Goal: Task Accomplishment & Management: Complete application form

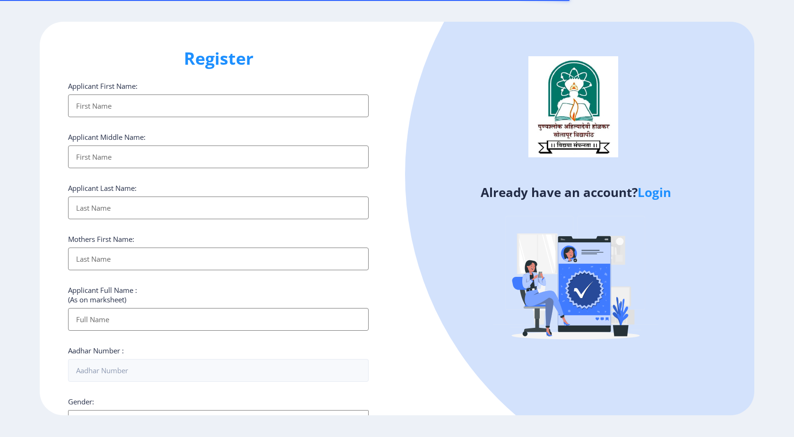
select select
click at [654, 191] on link "Login" at bounding box center [655, 192] width 34 height 17
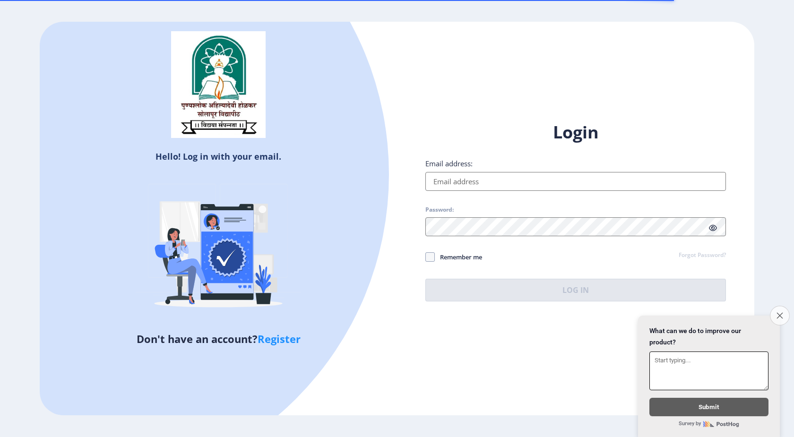
click at [778, 313] on icon "Close survey" at bounding box center [780, 316] width 6 height 6
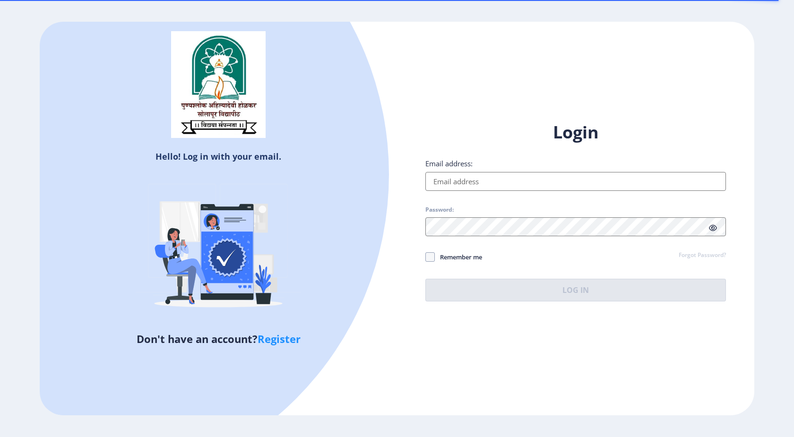
select select
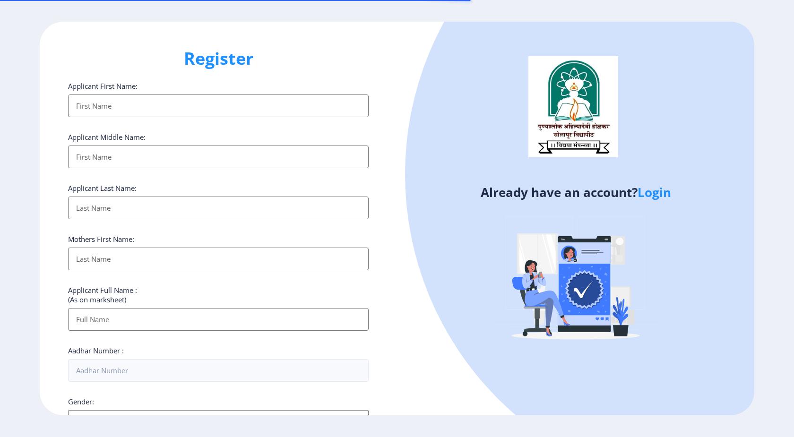
select select
click at [656, 191] on link "Login" at bounding box center [655, 192] width 34 height 17
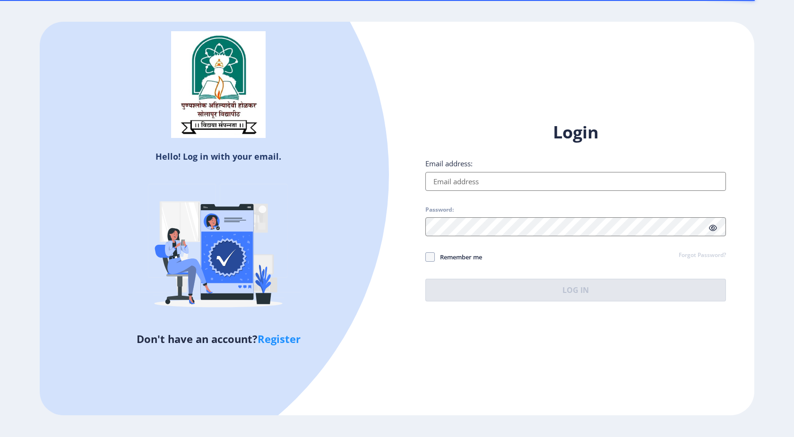
select select
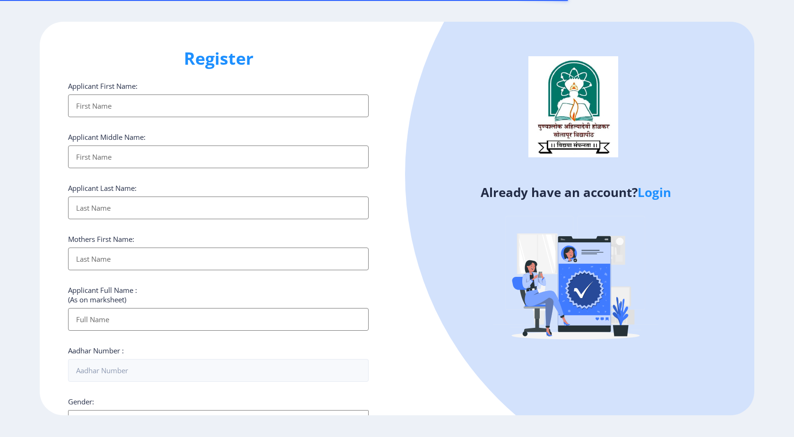
scroll to position [113, 0]
select select
